Goal: Task Accomplishment & Management: Manage account settings

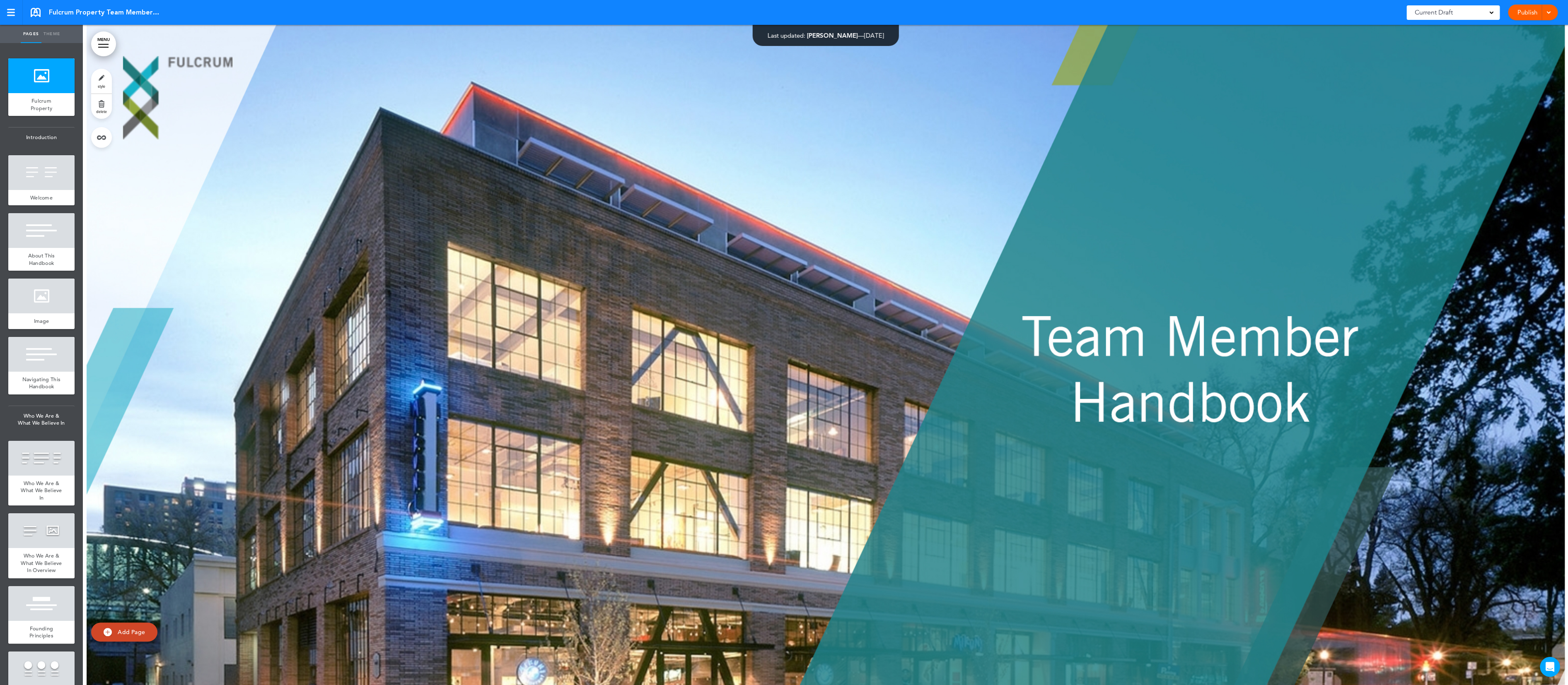
click at [1495, 10] on div "Current Draft" at bounding box center [1453, 13] width 93 height 15
click at [1439, 44] on span "([DATE])" at bounding box center [1441, 44] width 21 height 7
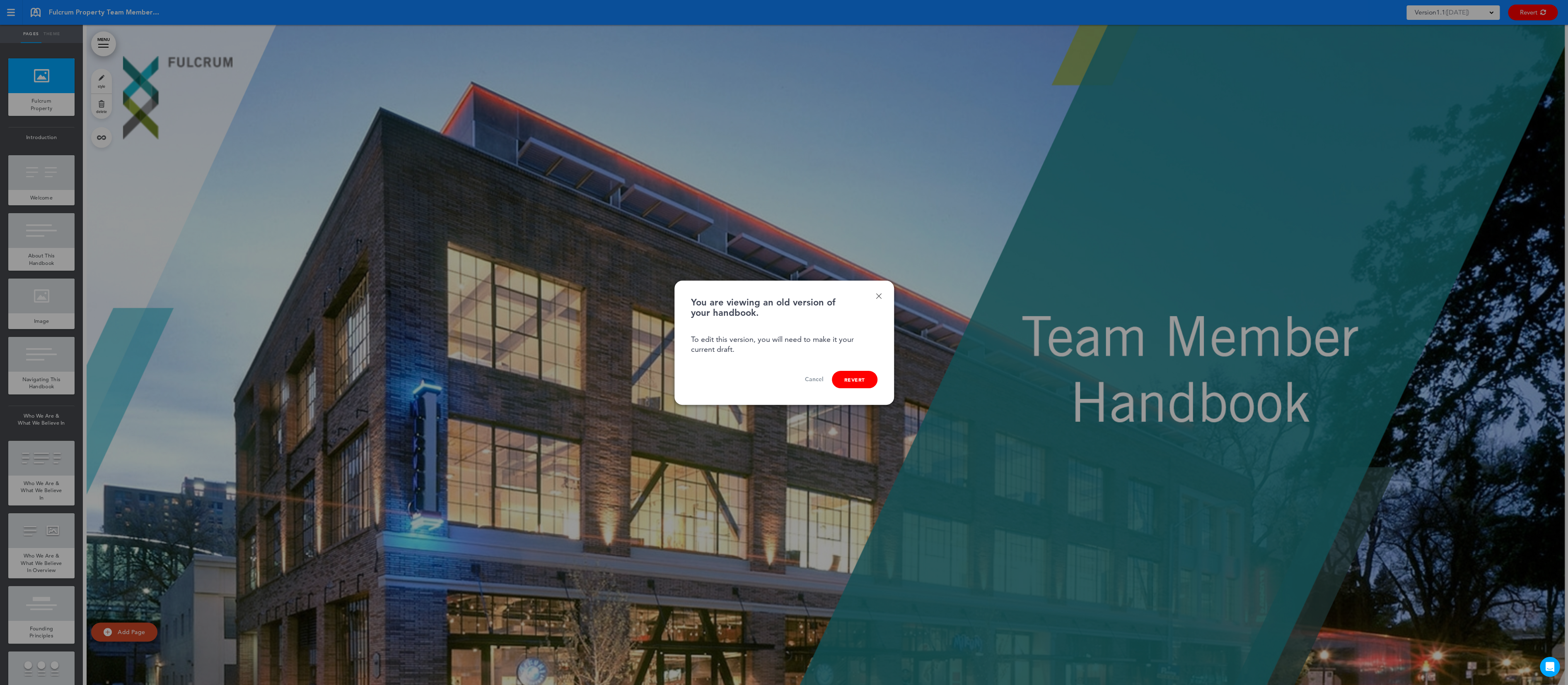
click at [880, 297] on link "Done" at bounding box center [879, 296] width 6 height 6
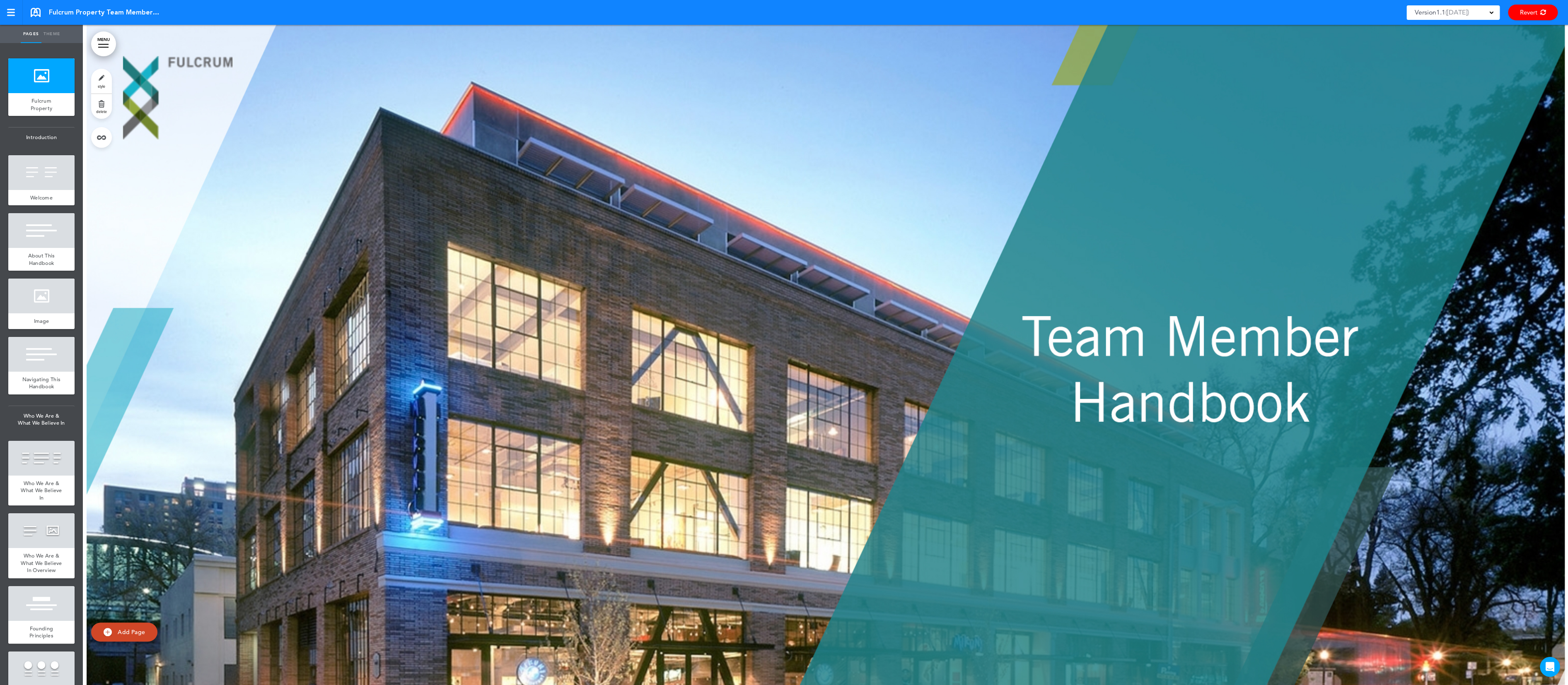
click at [1440, 11] on span "1.1" at bounding box center [1441, 13] width 9 height 9
click at [1533, 13] on link "Revert" at bounding box center [1533, 12] width 50 height 16
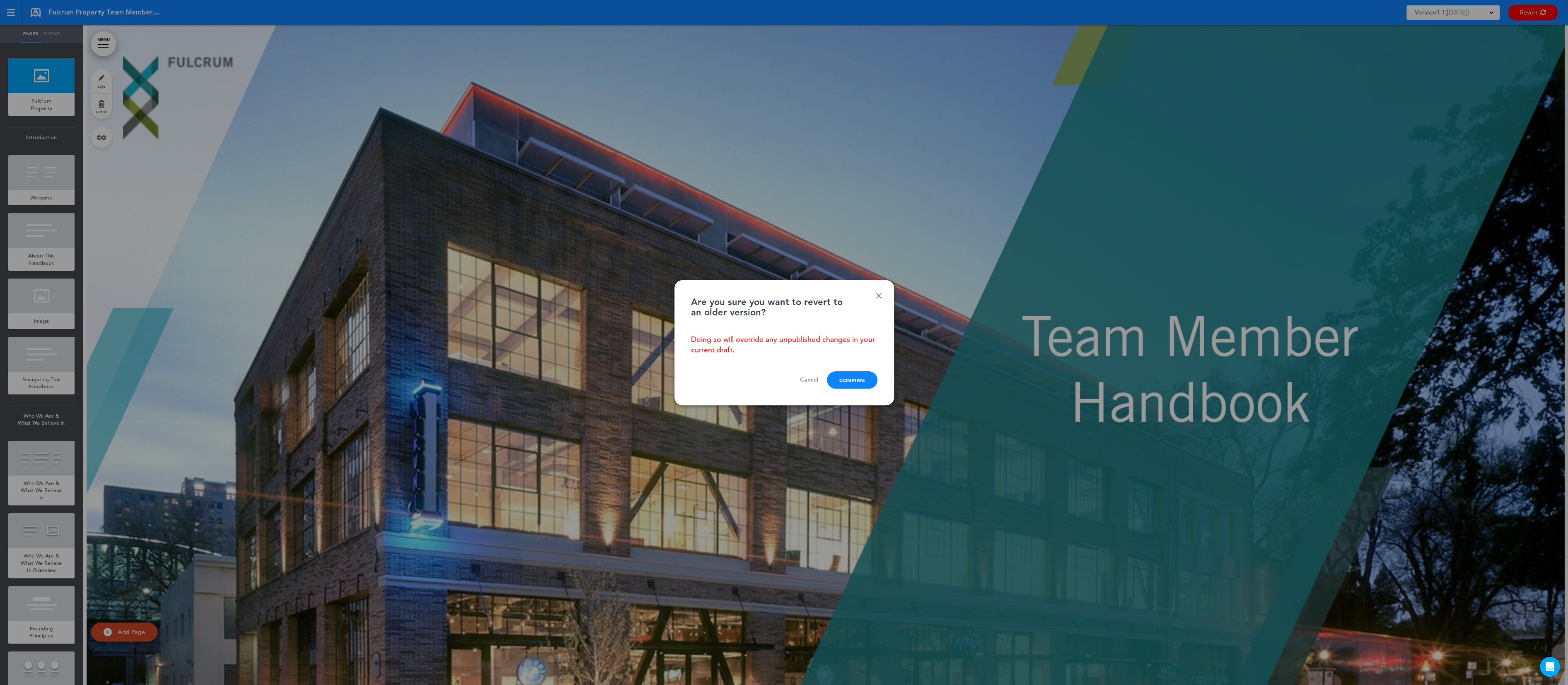
click at [880, 296] on link "Done" at bounding box center [879, 296] width 6 height 6
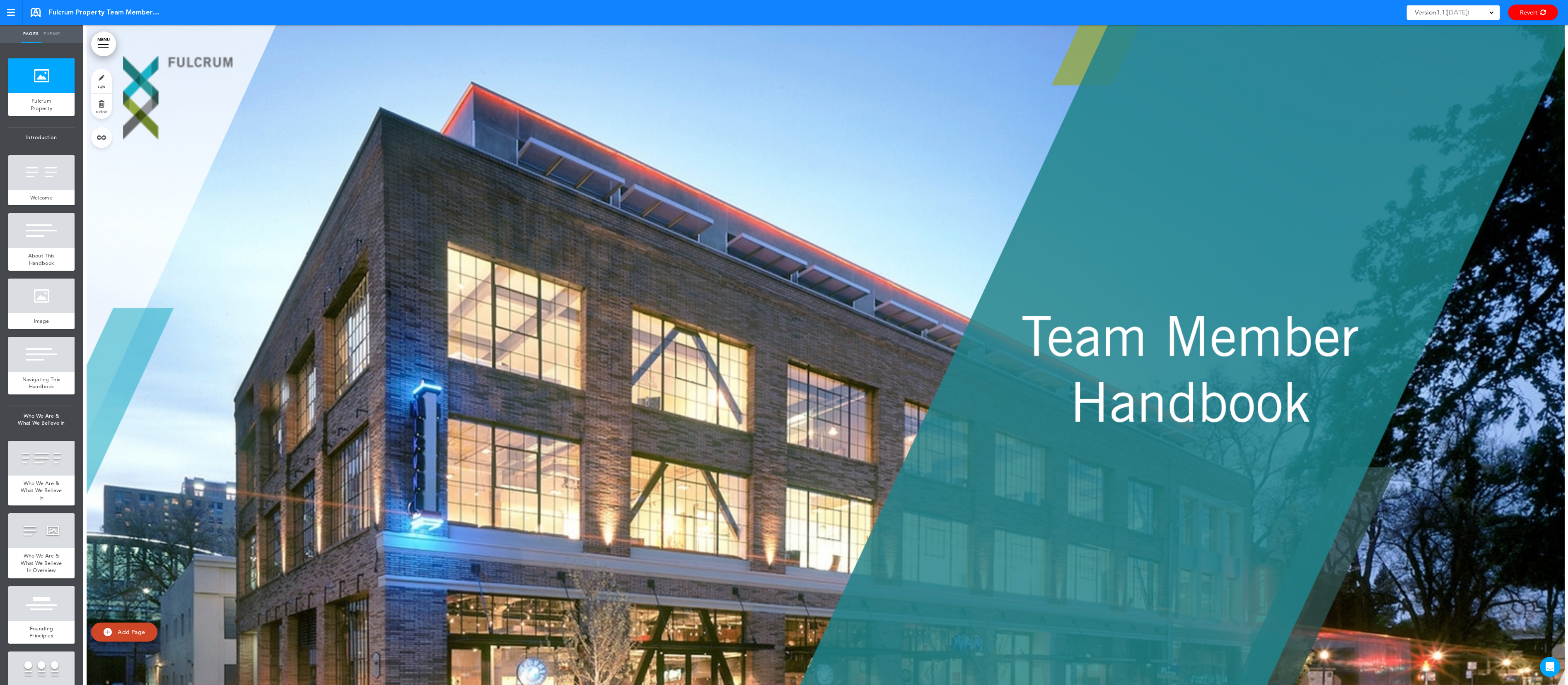
click at [1493, 12] on div "Version 1.1 ( [DATE] )" at bounding box center [1453, 13] width 93 height 15
click at [1449, 32] on span "CURRENT DRAFT" at bounding box center [1446, 33] width 50 height 8
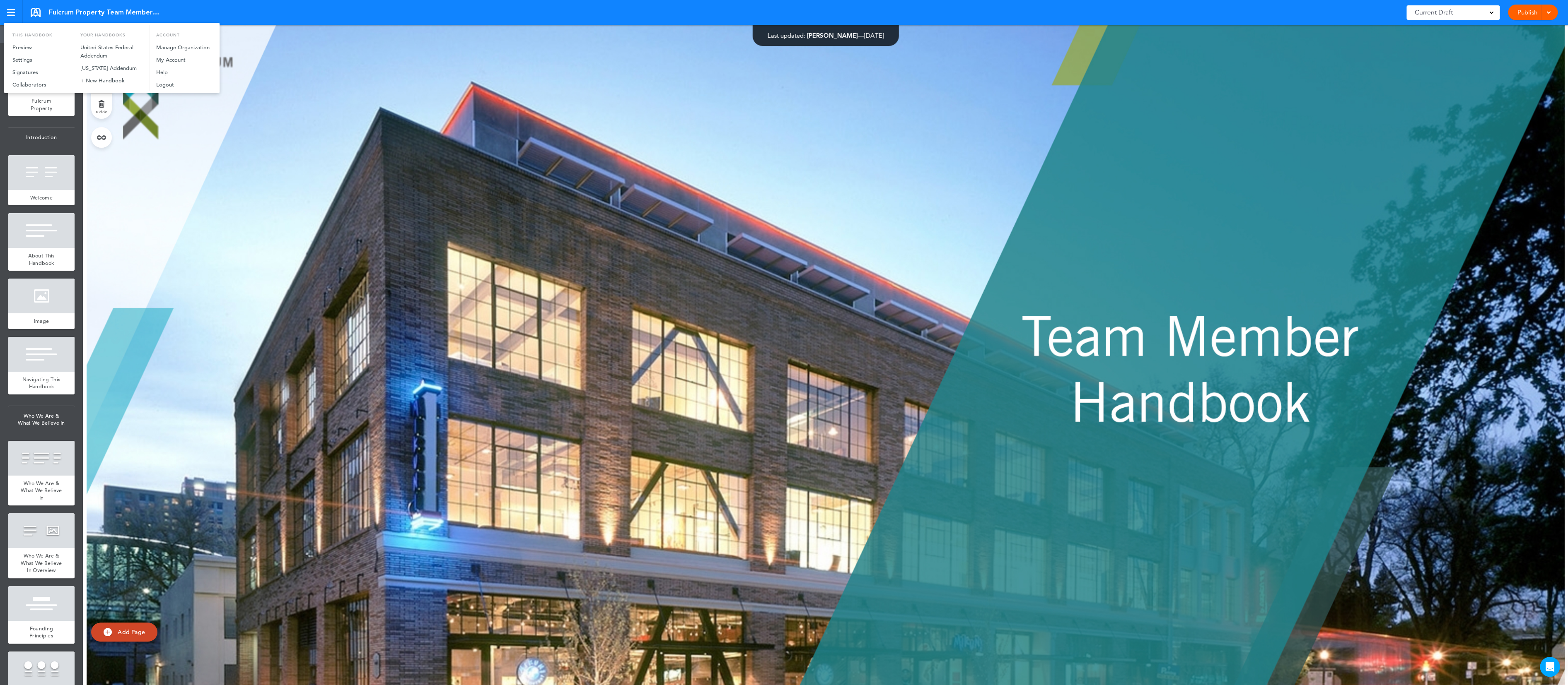
click at [290, 100] on div at bounding box center [784, 343] width 1568 height 685
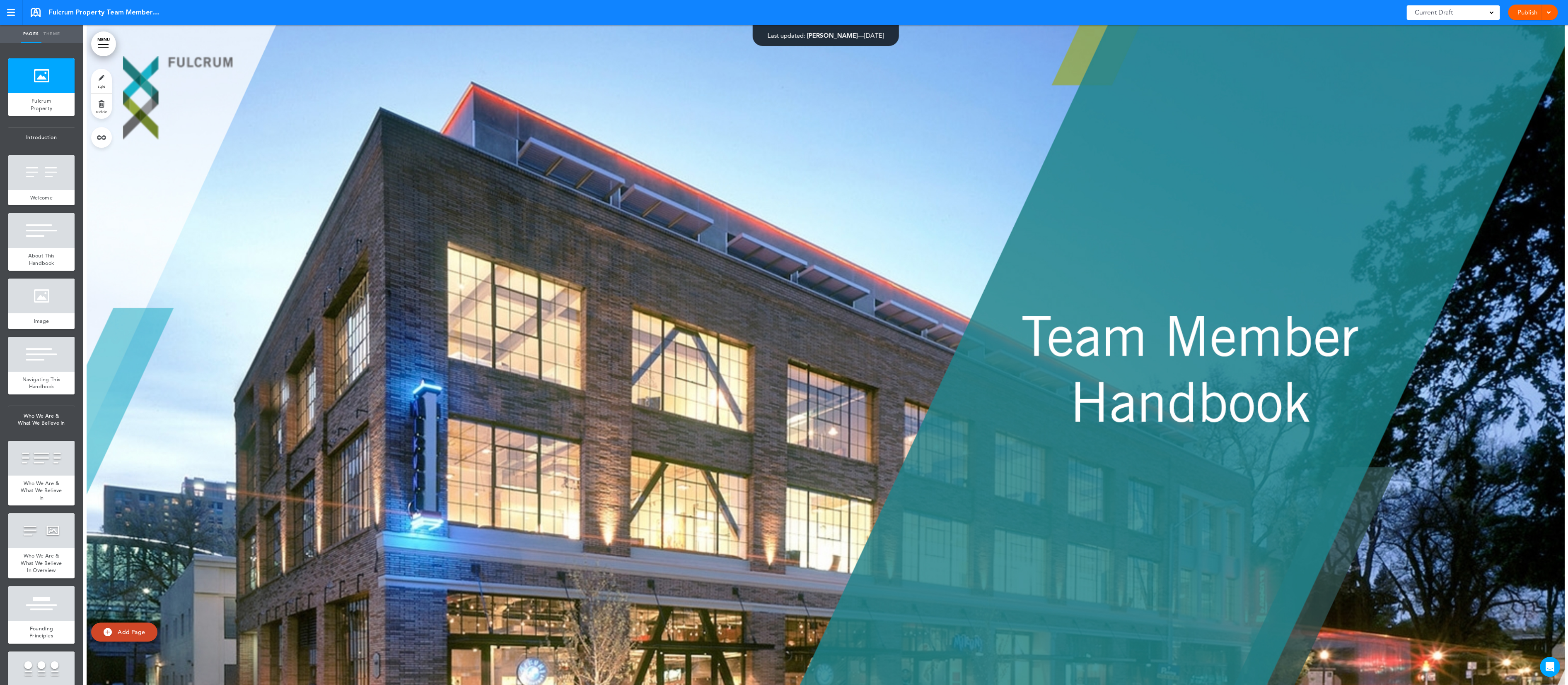
click at [264, 172] on div at bounding box center [825, 355] width 1485 height 661
click at [253, 185] on div at bounding box center [825, 355] width 1485 height 661
click at [701, 159] on div at bounding box center [825, 355] width 1485 height 661
click at [550, 129] on div at bounding box center [825, 355] width 1485 height 661
click at [221, 67] on div at bounding box center [825, 355] width 1485 height 661
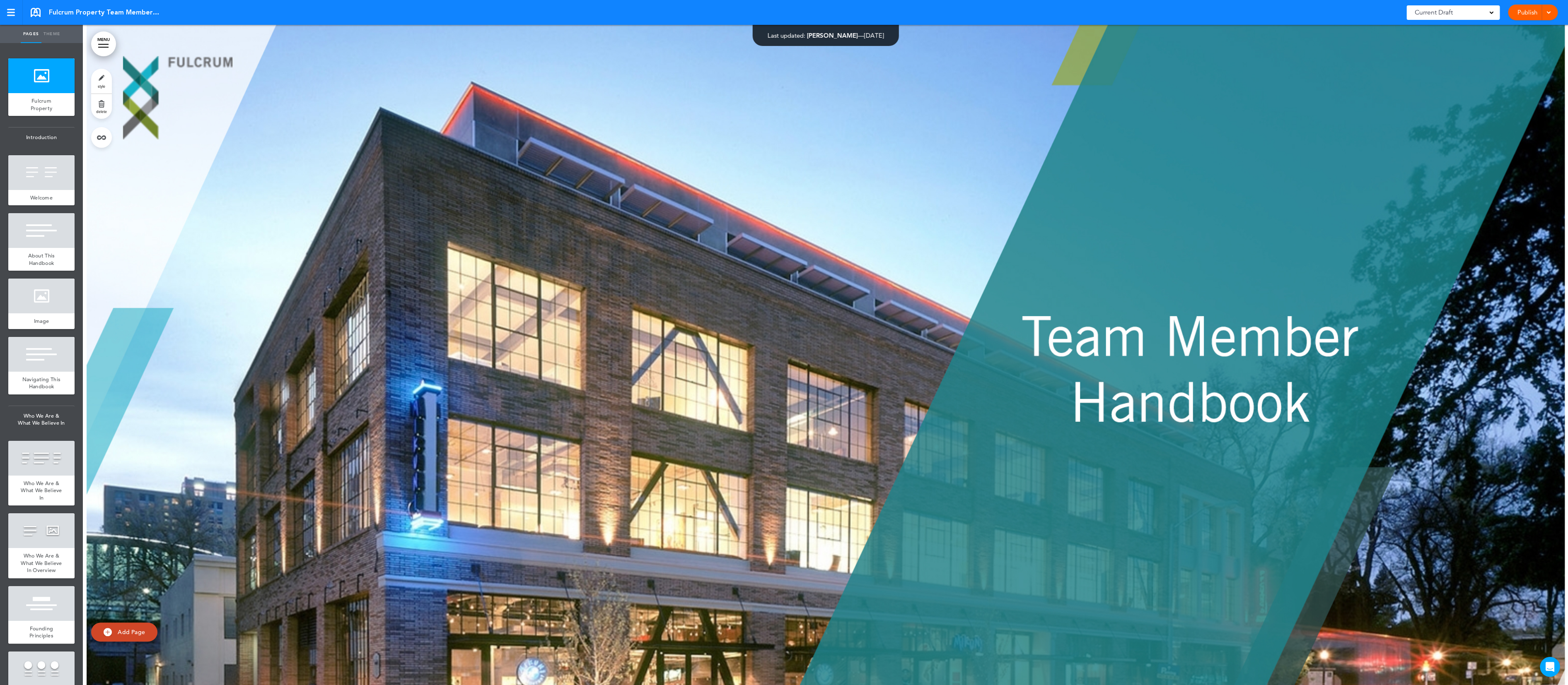
click at [103, 45] on link "MENU" at bounding box center [103, 44] width 25 height 25
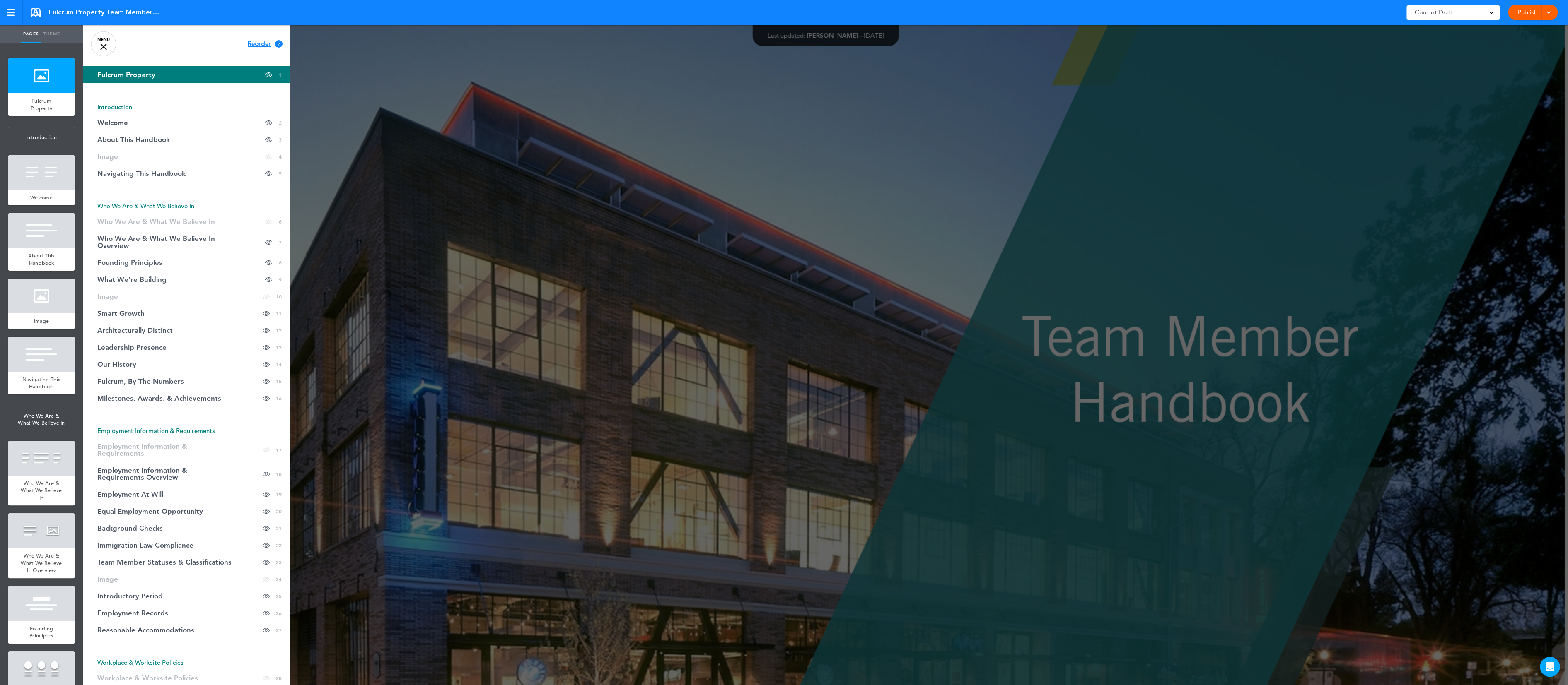
click at [418, 66] on div at bounding box center [867, 343] width 1568 height 685
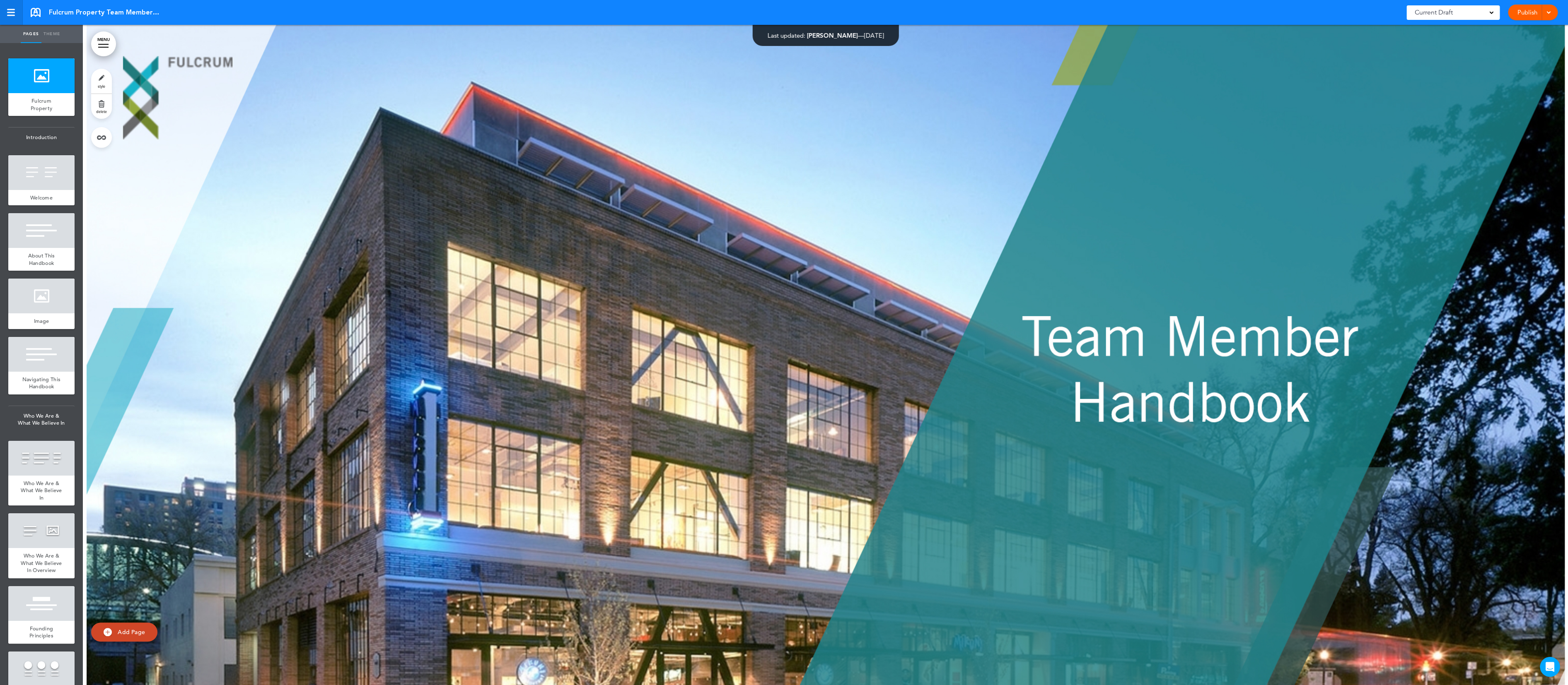
click at [12, 13] on div at bounding box center [11, 13] width 7 height 7
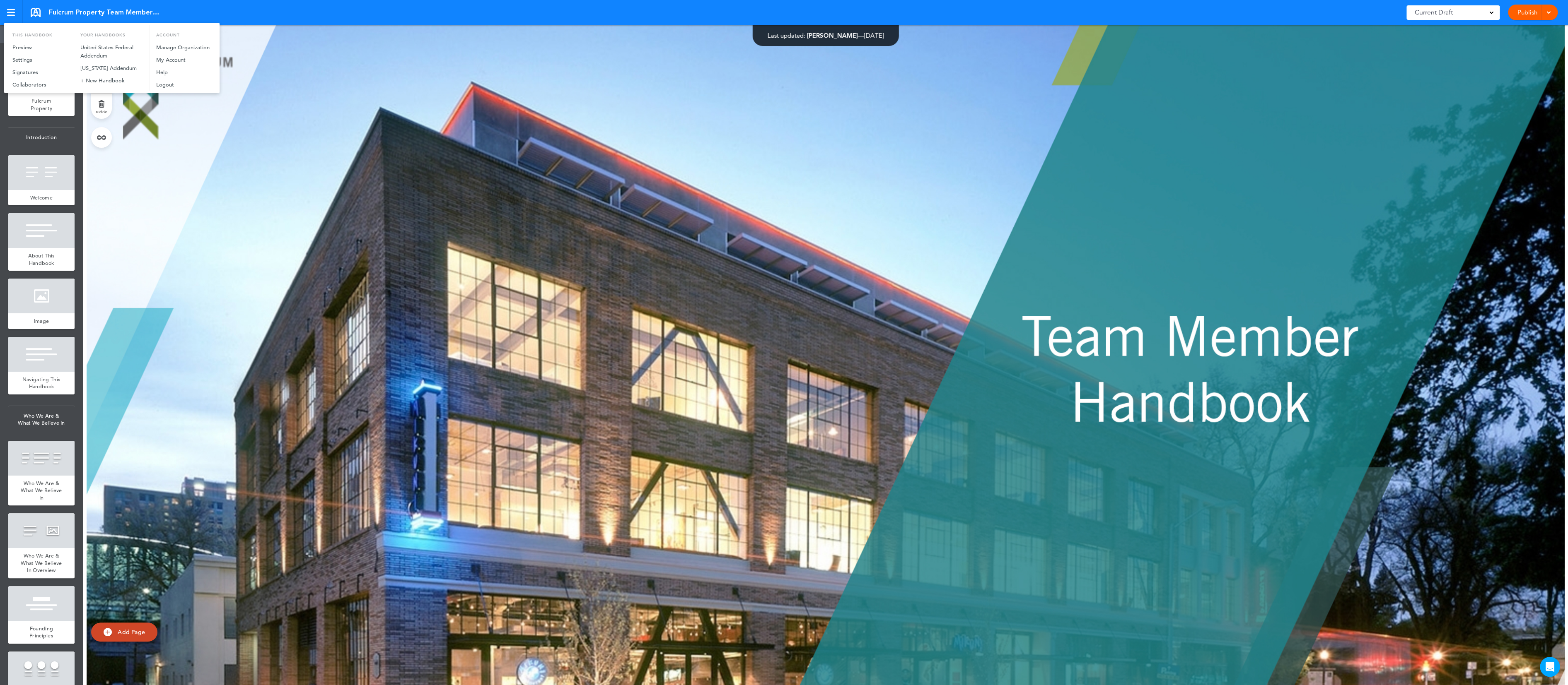
drag, startPoint x: 518, startPoint y: 165, endPoint x: 528, endPoint y: 169, distance: 10.8
click at [519, 165] on div at bounding box center [784, 343] width 1568 height 685
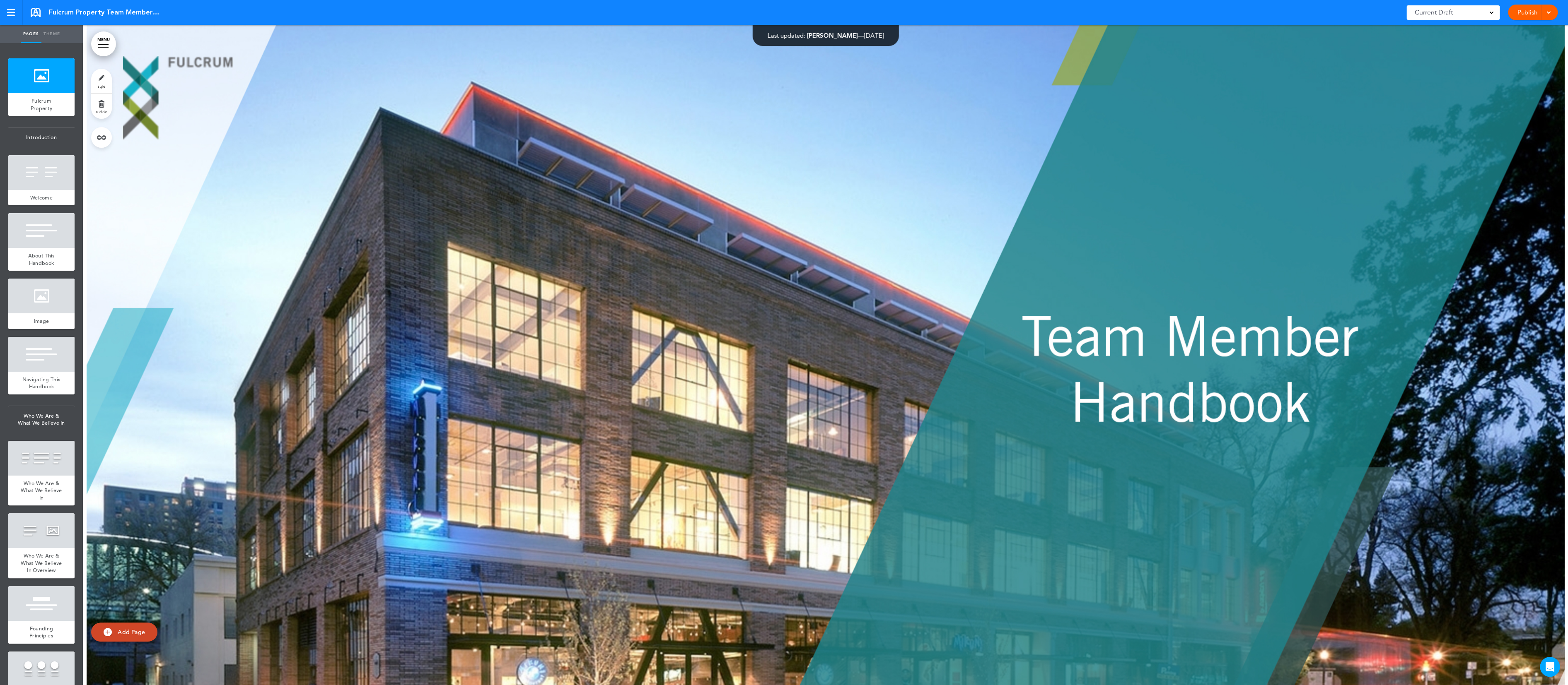
click at [1469, 11] on div "Current Draft" at bounding box center [1453, 13] width 93 height 15
click at [1076, 228] on div at bounding box center [825, 355] width 1485 height 661
drag, startPoint x: 745, startPoint y: 273, endPoint x: 702, endPoint y: 276, distance: 43.1
click at [744, 273] on div at bounding box center [825, 355] width 1485 height 661
click at [509, 271] on div at bounding box center [825, 355] width 1485 height 661
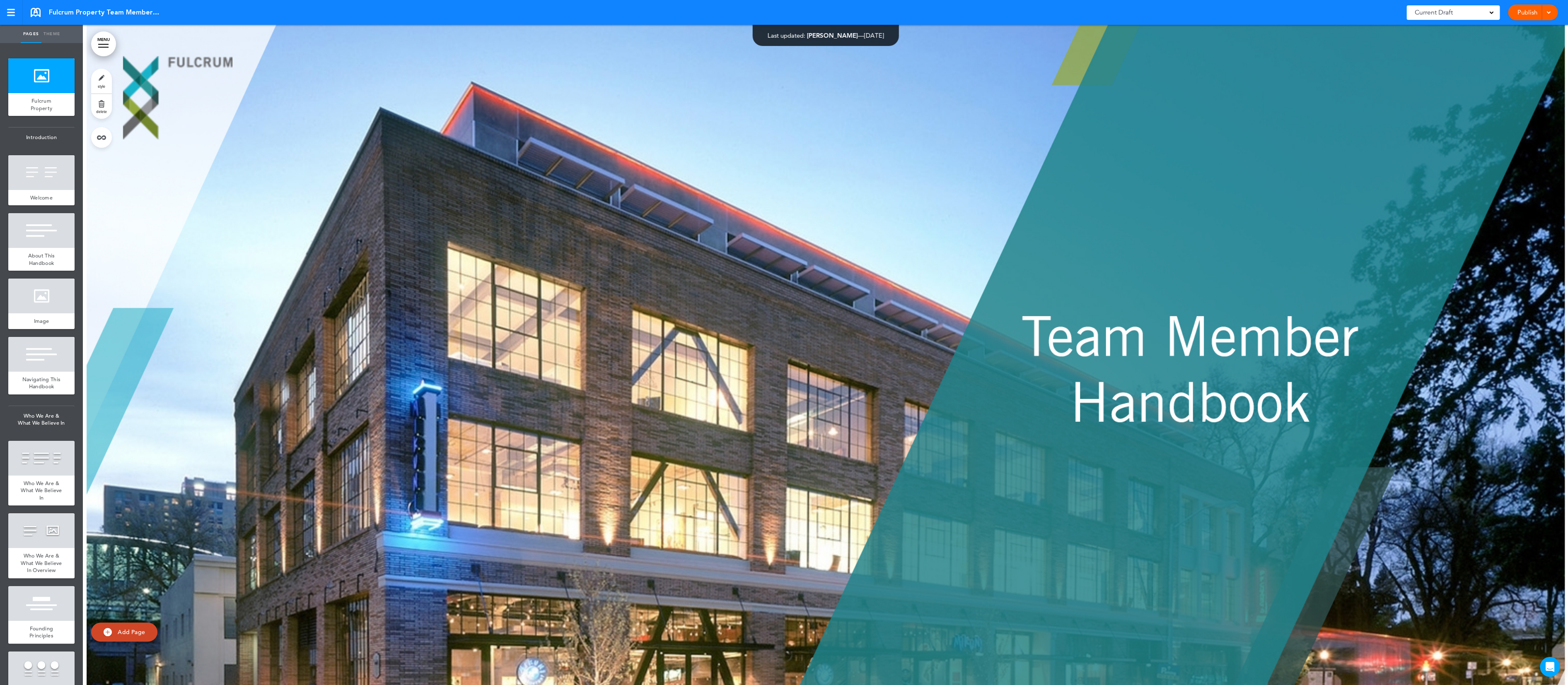
click at [327, 276] on div at bounding box center [825, 355] width 1485 height 661
click at [256, 106] on div at bounding box center [825, 355] width 1485 height 661
